Goal: Use online tool/utility: Utilize a website feature to perform a specific function

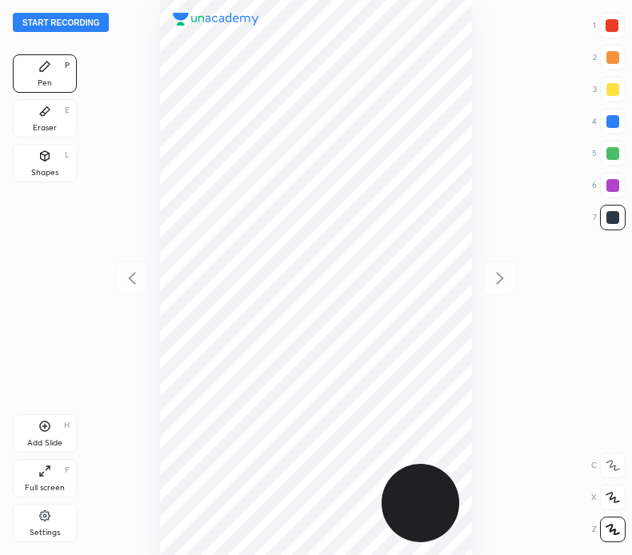
scroll to position [555, 376]
click at [79, 18] on button "Start recording" at bounding box center [61, 22] width 96 height 19
click at [74, 22] on button "End recording" at bounding box center [57, 22] width 89 height 19
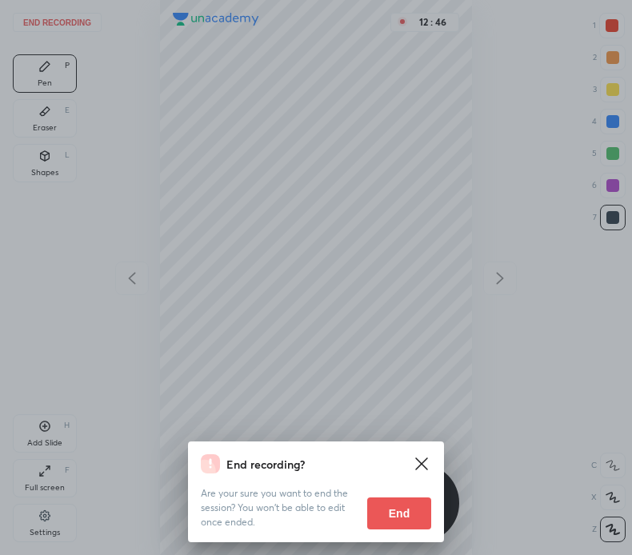
click at [393, 510] on button "End" at bounding box center [399, 513] width 64 height 32
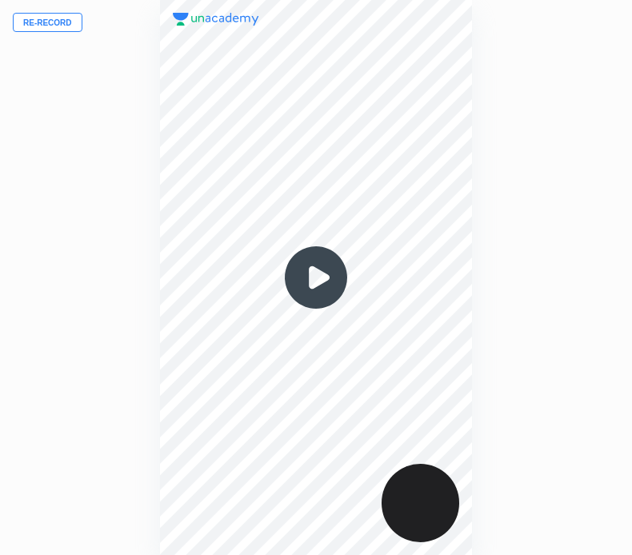
click at [68, 19] on button "Re-record" at bounding box center [48, 22] width 70 height 19
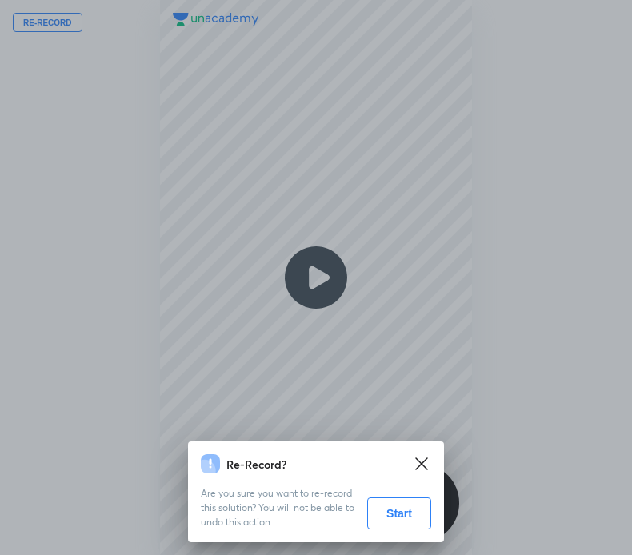
click at [394, 513] on button "Start" at bounding box center [399, 513] width 64 height 32
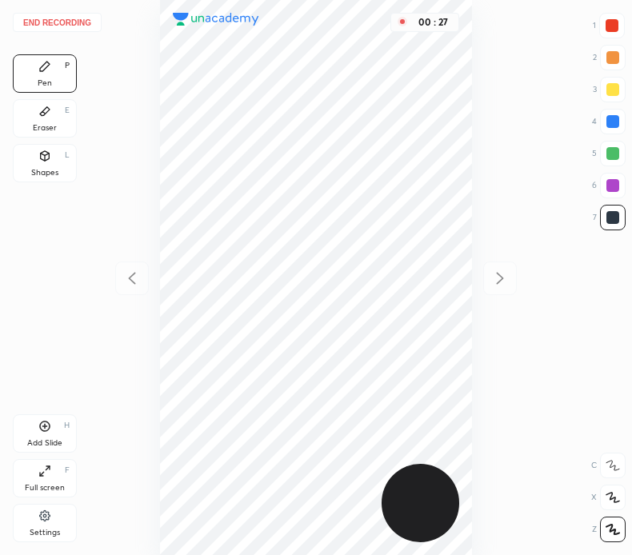
click at [612, 21] on div at bounding box center [611, 25] width 13 height 13
drag, startPoint x: 609, startPoint y: 120, endPoint x: 609, endPoint y: 111, distance: 8.8
click at [609, 120] on div at bounding box center [612, 121] width 13 height 13
drag, startPoint x: 614, startPoint y: 184, endPoint x: 513, endPoint y: 293, distance: 148.9
click at [614, 183] on div at bounding box center [612, 185] width 13 height 13
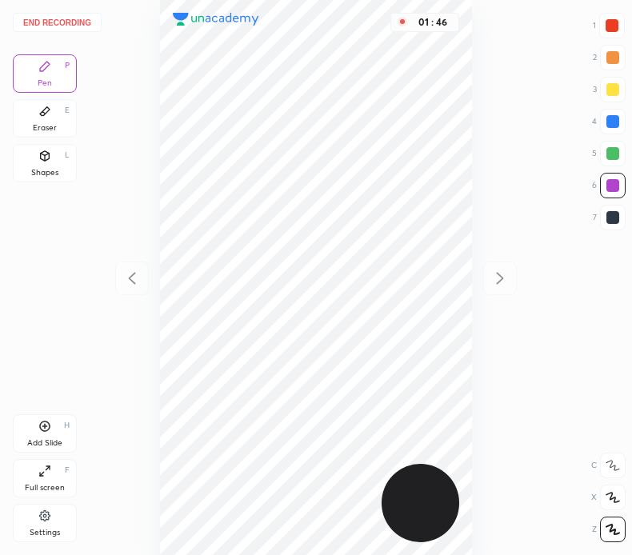
drag, startPoint x: 51, startPoint y: 106, endPoint x: 64, endPoint y: 128, distance: 25.1
click at [58, 114] on div "Eraser E" at bounding box center [45, 118] width 64 height 38
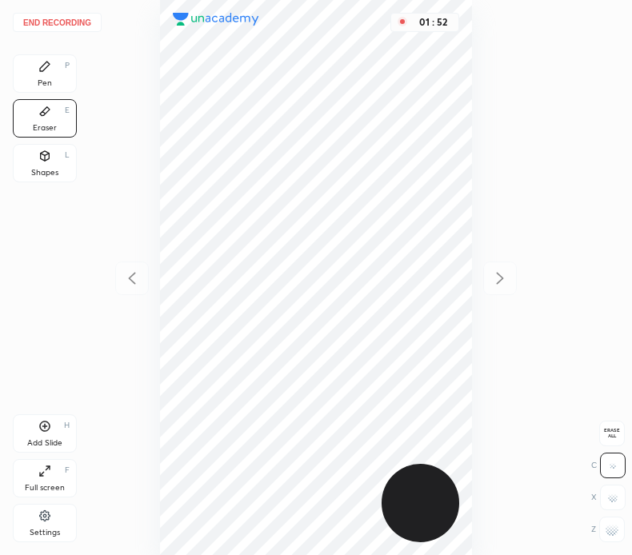
click at [44, 79] on div "Pen" at bounding box center [45, 83] width 14 height 8
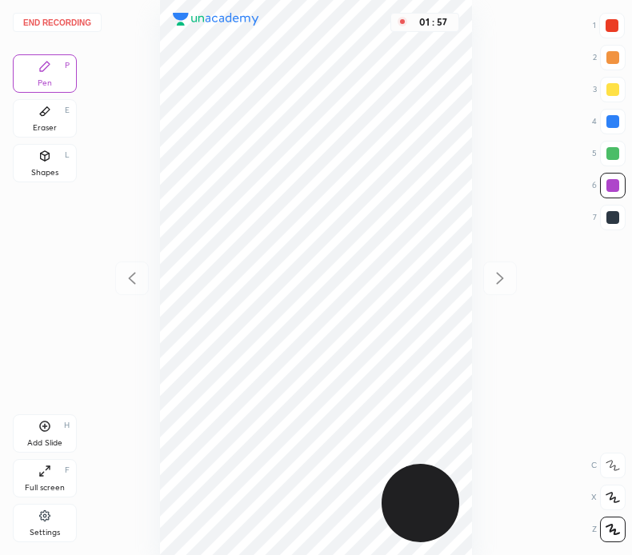
click at [38, 130] on div "Eraser" at bounding box center [45, 128] width 24 height 8
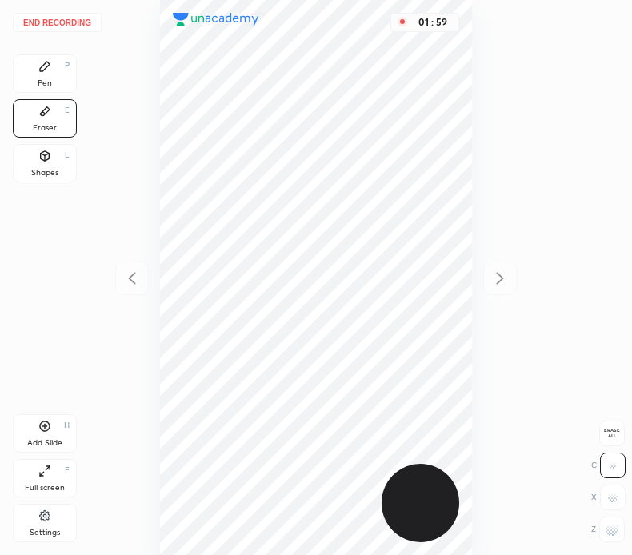
drag, startPoint x: 41, startPoint y: 74, endPoint x: 50, endPoint y: 62, distance: 14.9
click at [42, 75] on div "Pen P" at bounding box center [45, 73] width 64 height 38
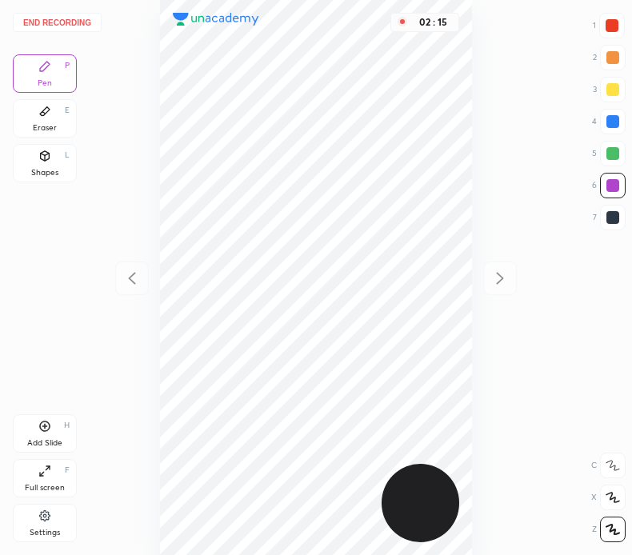
click at [66, 21] on button "End recording" at bounding box center [57, 22] width 89 height 19
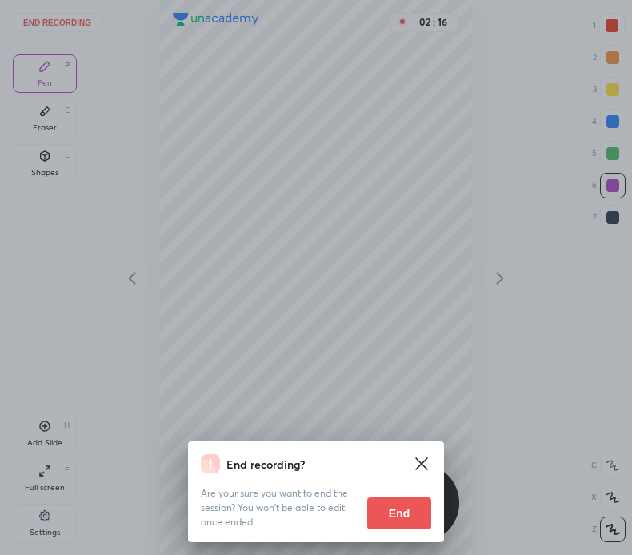
click at [387, 513] on button "End" at bounding box center [399, 513] width 64 height 32
